Goal: Task Accomplishment & Management: Manage account settings

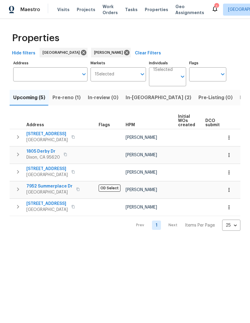
click at [62, 99] on span "Pre-reno (1)" at bounding box center [67, 97] width 28 height 8
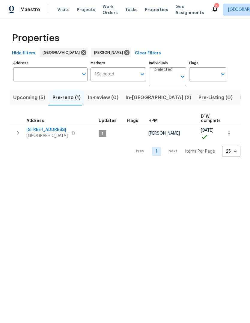
click at [39, 136] on span "[GEOGRAPHIC_DATA]" at bounding box center [46, 136] width 41 height 6
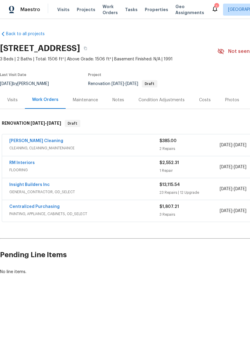
click at [215, 5] on div "1" at bounding box center [217, 7] width 4 height 6
click at [212, 5] on icon at bounding box center [215, 8] width 7 height 7
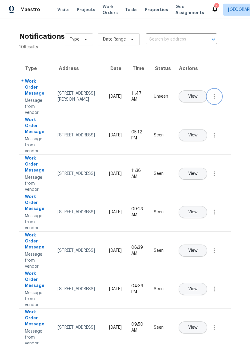
click at [217, 100] on icon "button" at bounding box center [214, 96] width 7 height 7
click at [201, 104] on div "Mark Seen" at bounding box center [180, 104] width 47 height 6
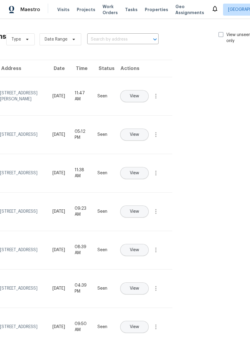
scroll to position [0, 59]
